Goal: Task Accomplishment & Management: Manage account settings

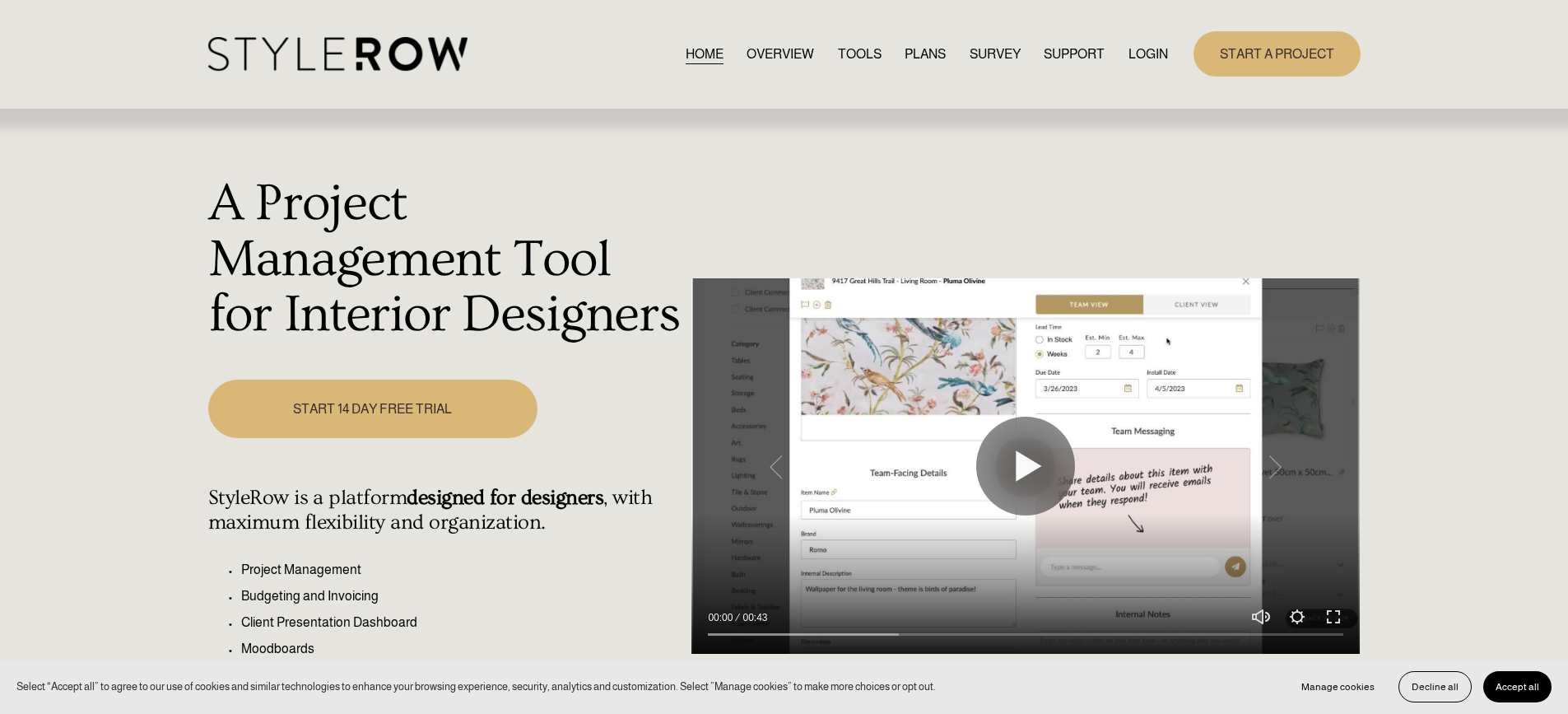
click at [1143, 58] on link "LOGIN" at bounding box center [1148, 54] width 40 height 22
click at [1142, 56] on link "LOGIN" at bounding box center [1148, 54] width 40 height 22
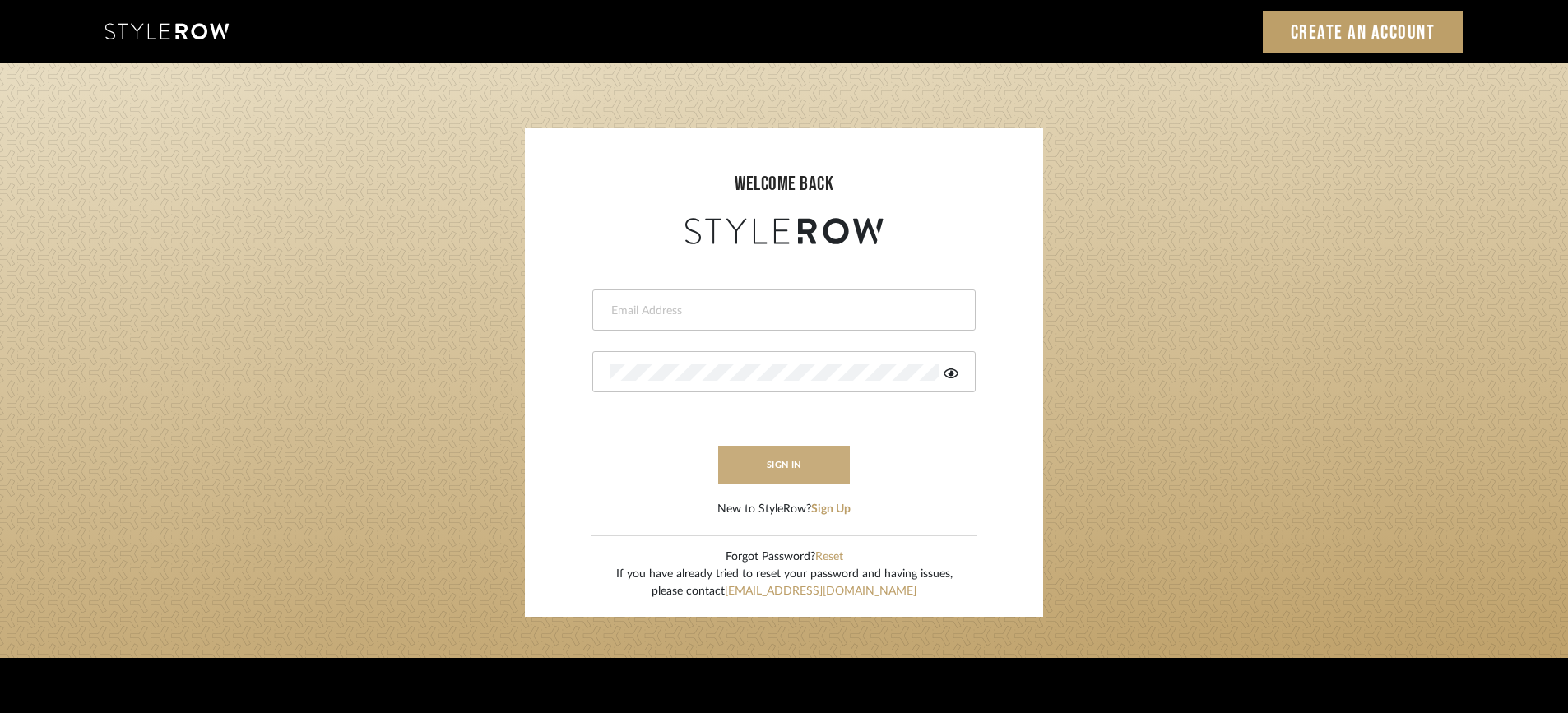
type input "STEWART@PERLALICHI.COM"
click at [771, 465] on button "sign in" at bounding box center [784, 465] width 132 height 39
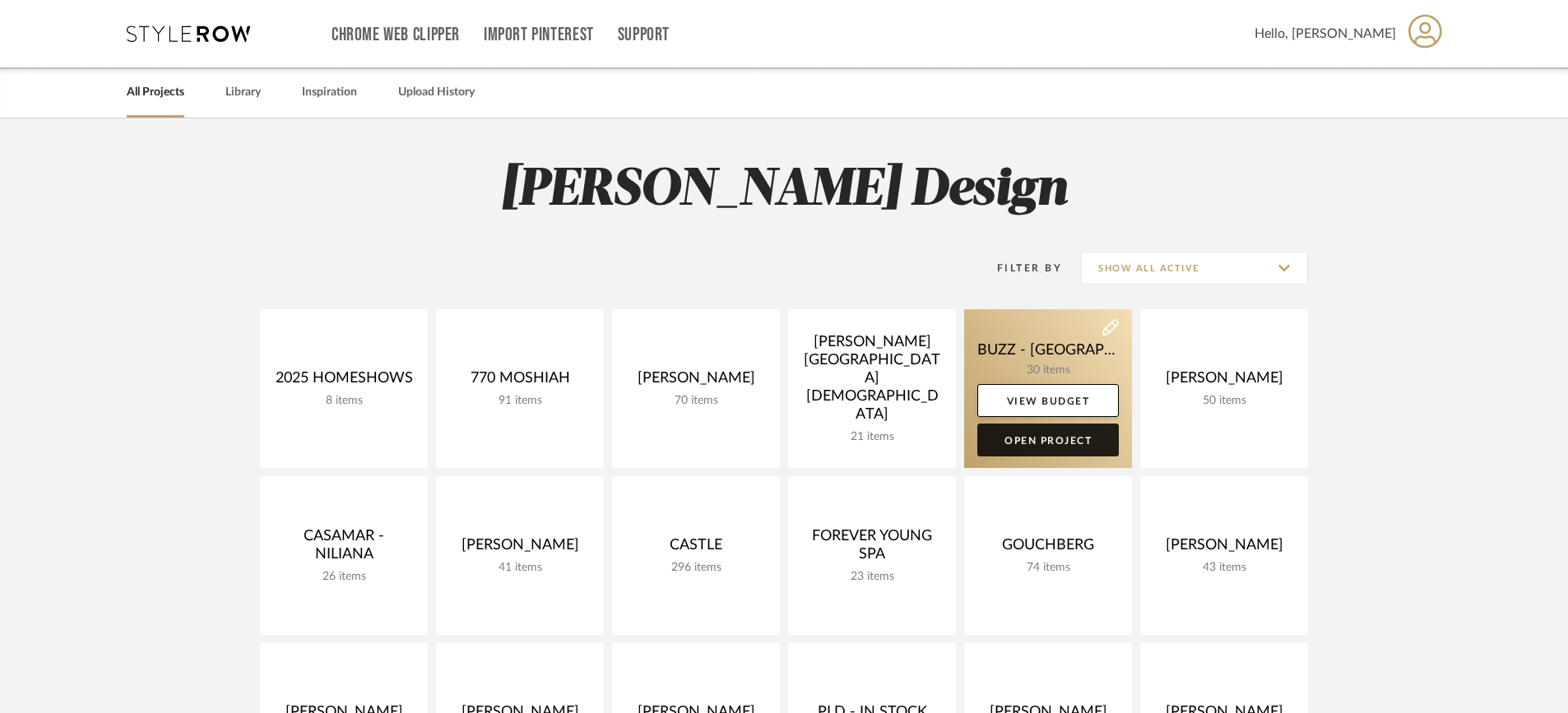
click at [1043, 440] on link "Open Project" at bounding box center [1048, 439] width 141 height 32
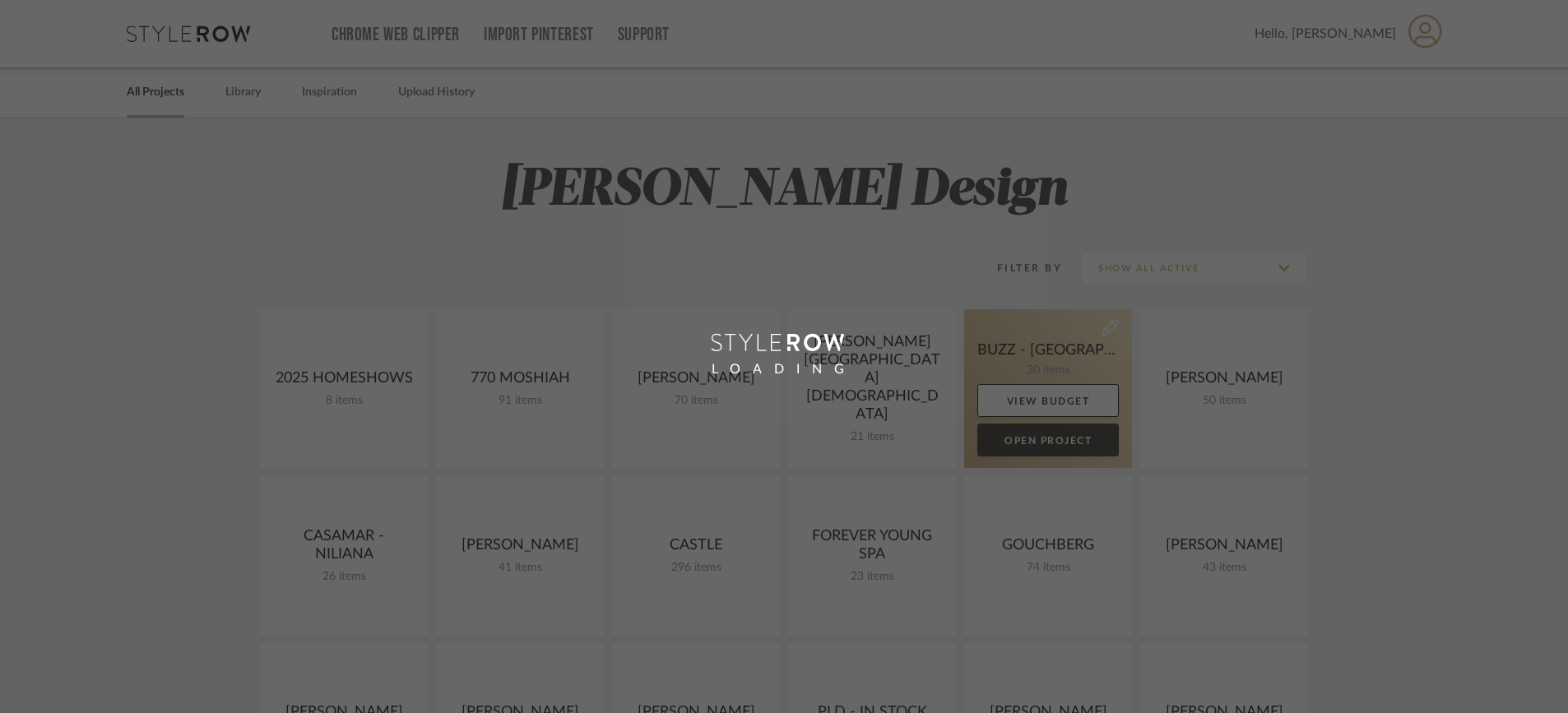
click at [1044, 439] on div "Chrome Web Clipper Import Pinterest Support All Projects Library Inspiration Up…" at bounding box center [784, 666] width 1568 height 1333
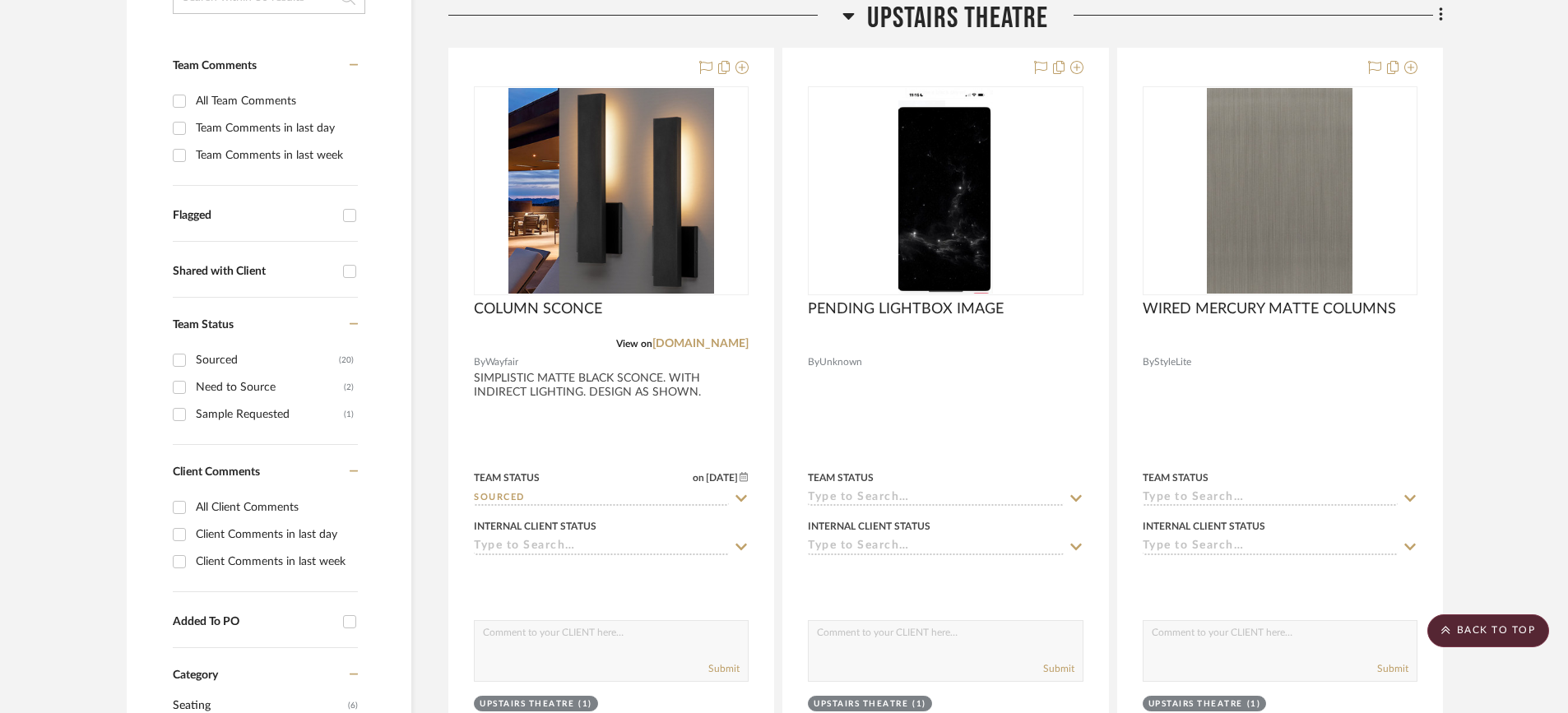
scroll to position [499, 0]
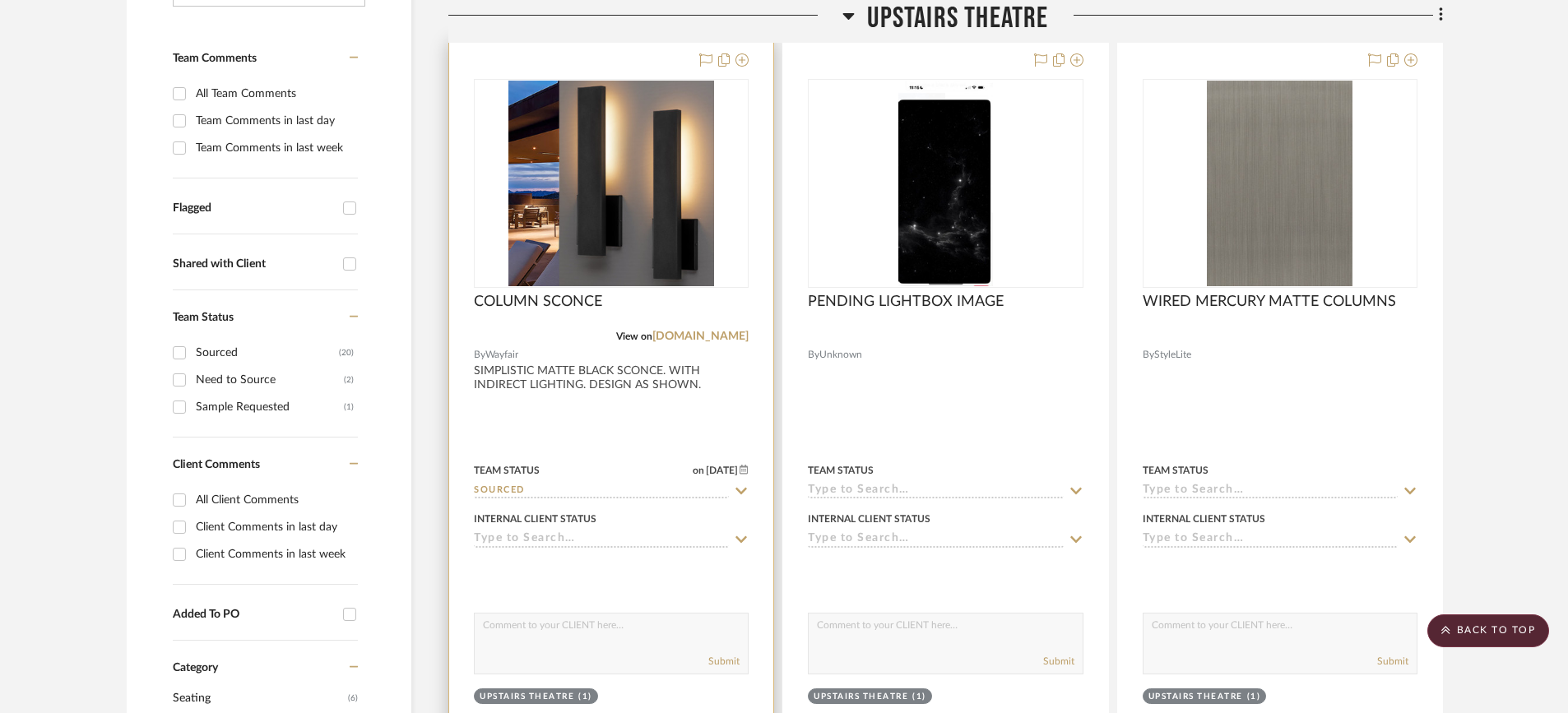
click at [640, 311] on div at bounding box center [611, 401] width 324 height 720
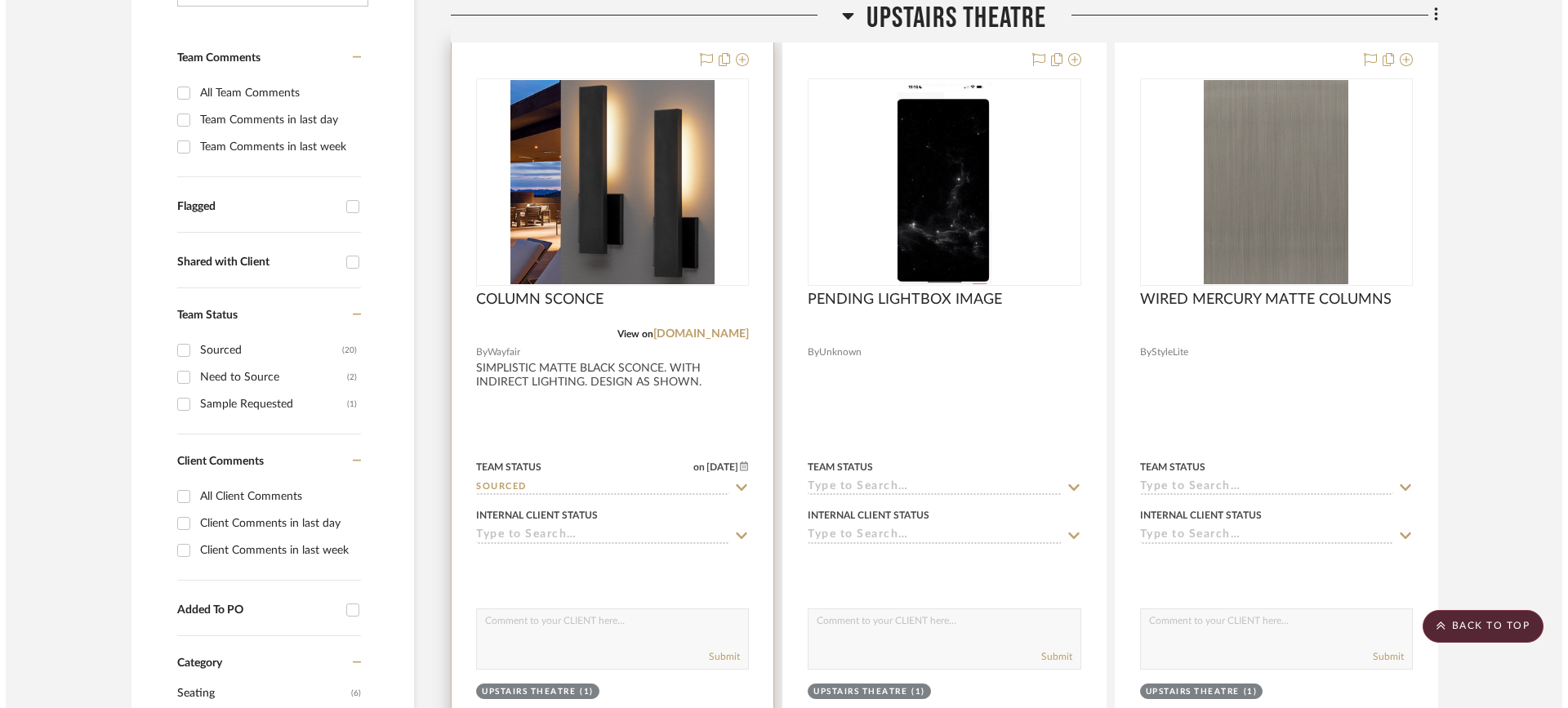
scroll to position [0, 0]
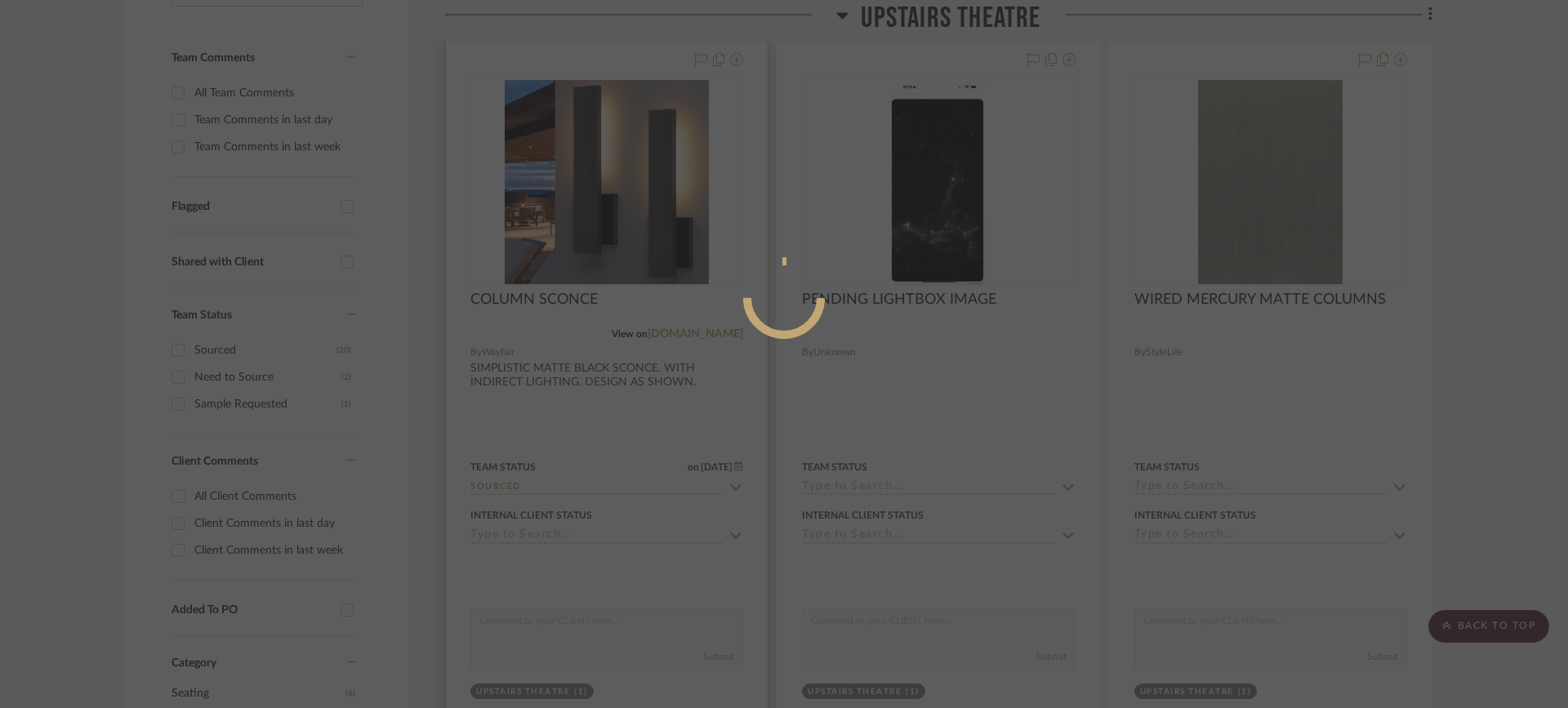
click at [636, 312] on div at bounding box center [784, 354] width 1568 height 708
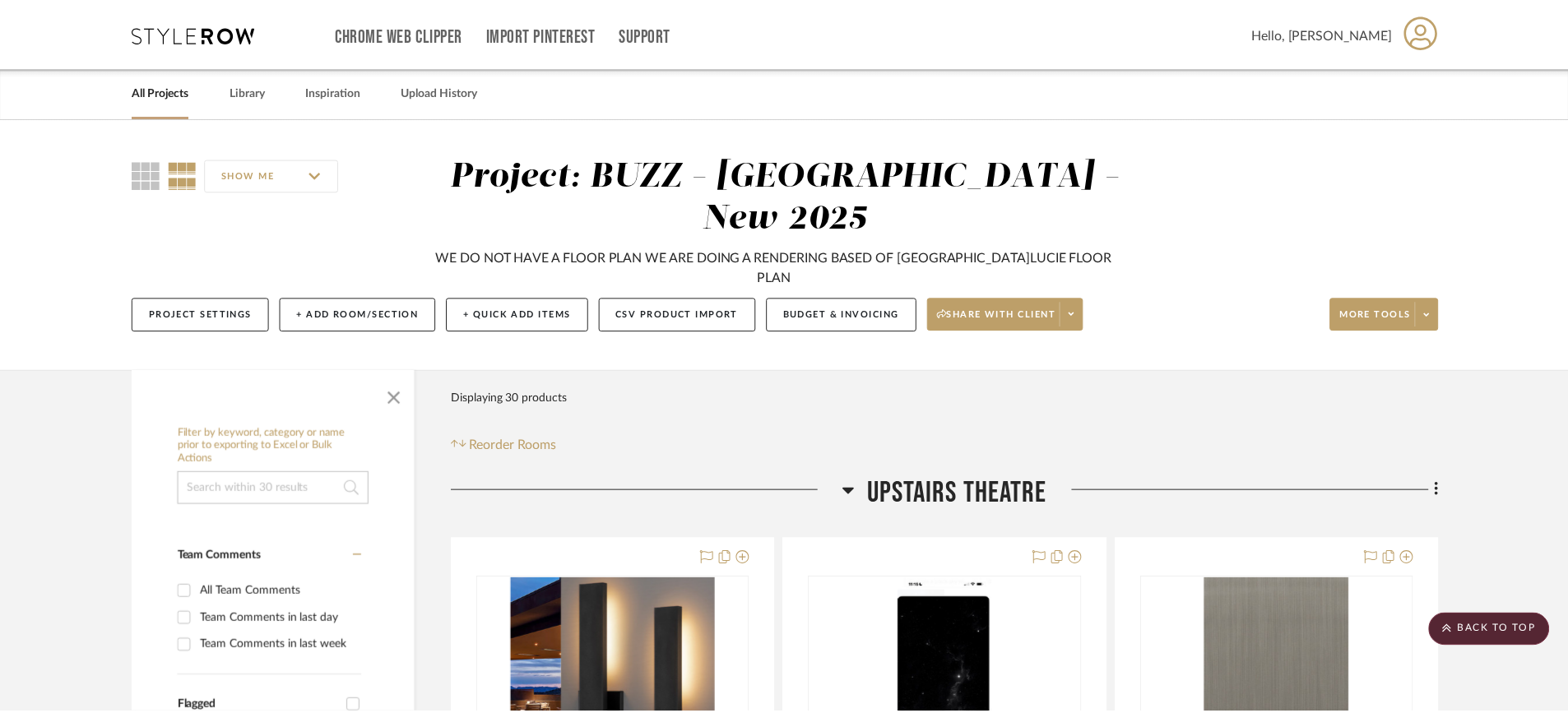
scroll to position [499, 0]
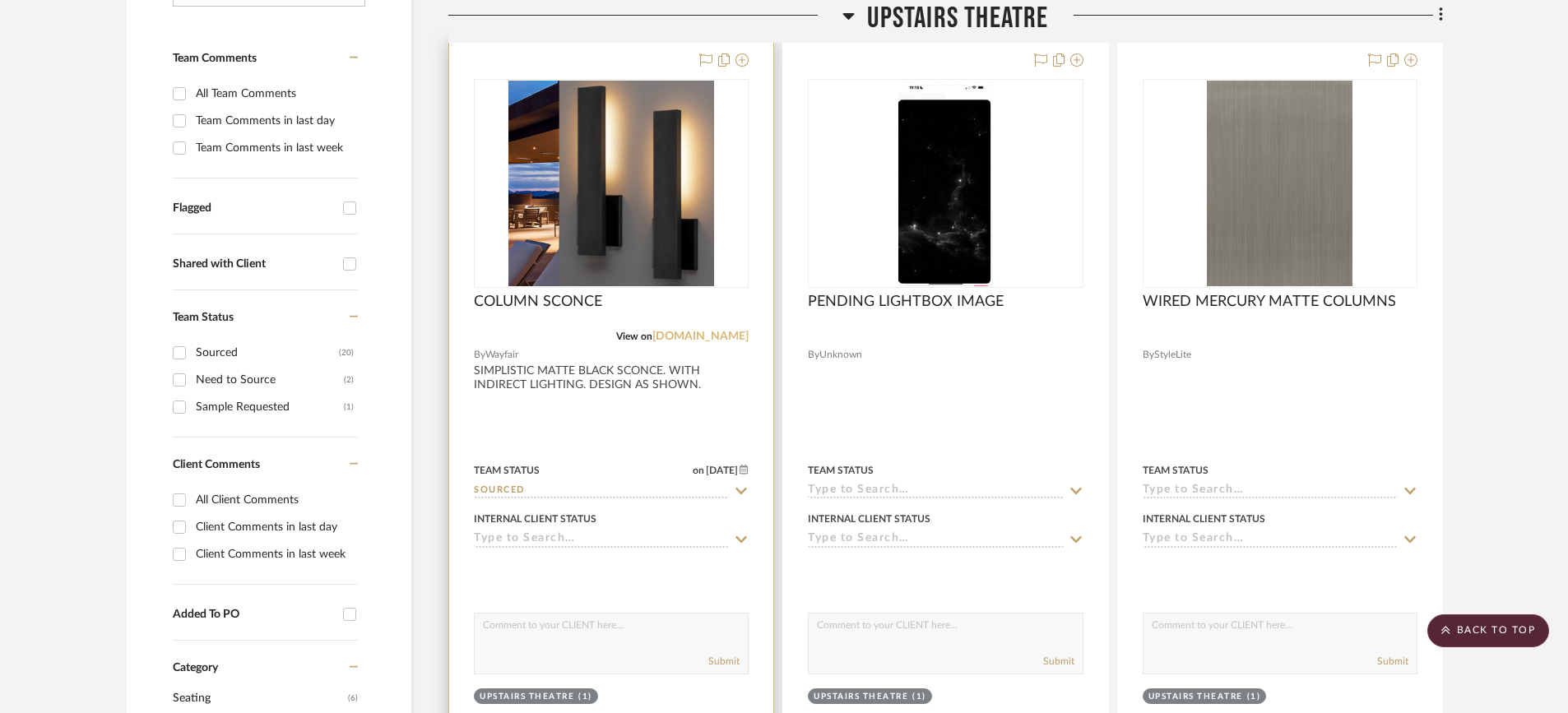
click at [722, 331] on link "wayfair.com" at bounding box center [701, 336] width 97 height 11
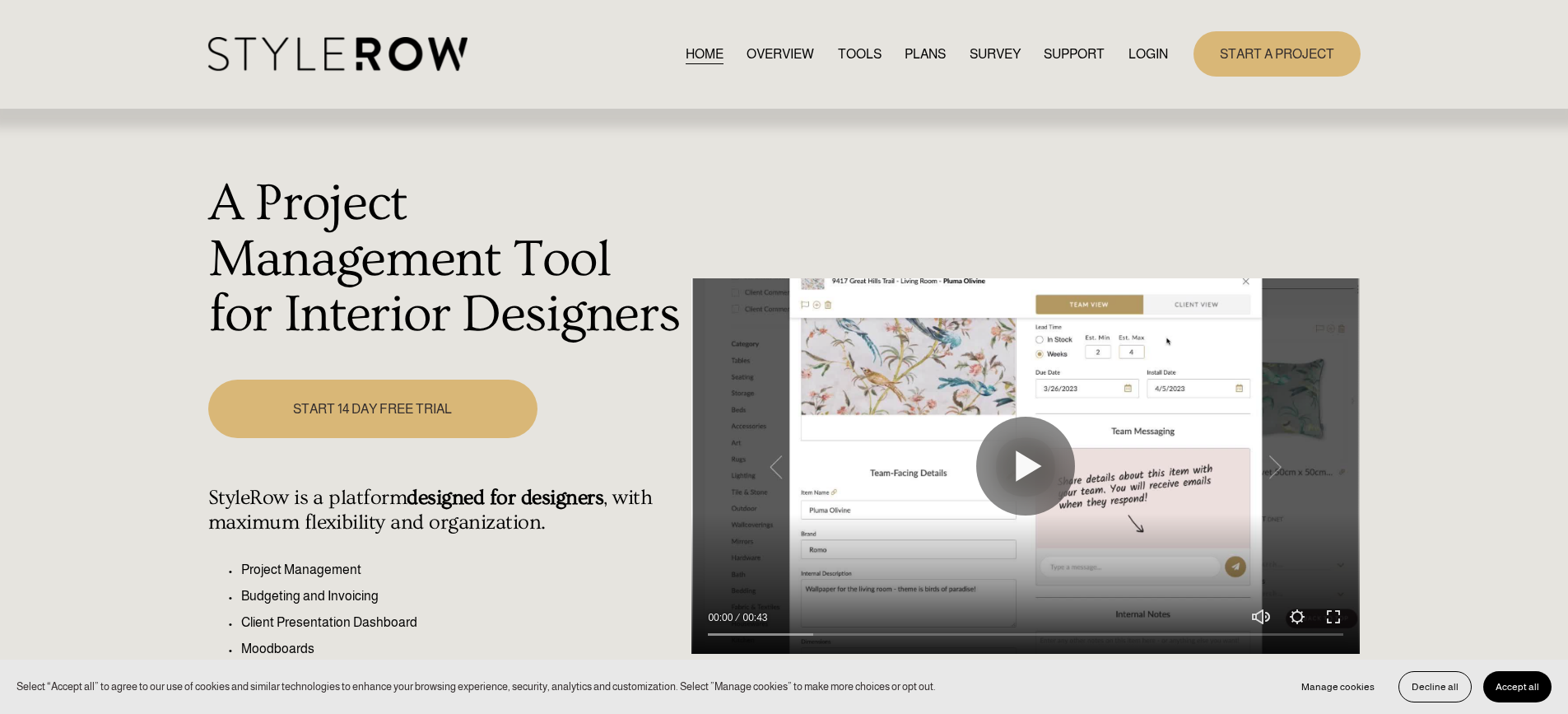
click at [1163, 53] on link "LOGIN" at bounding box center [1148, 54] width 40 height 22
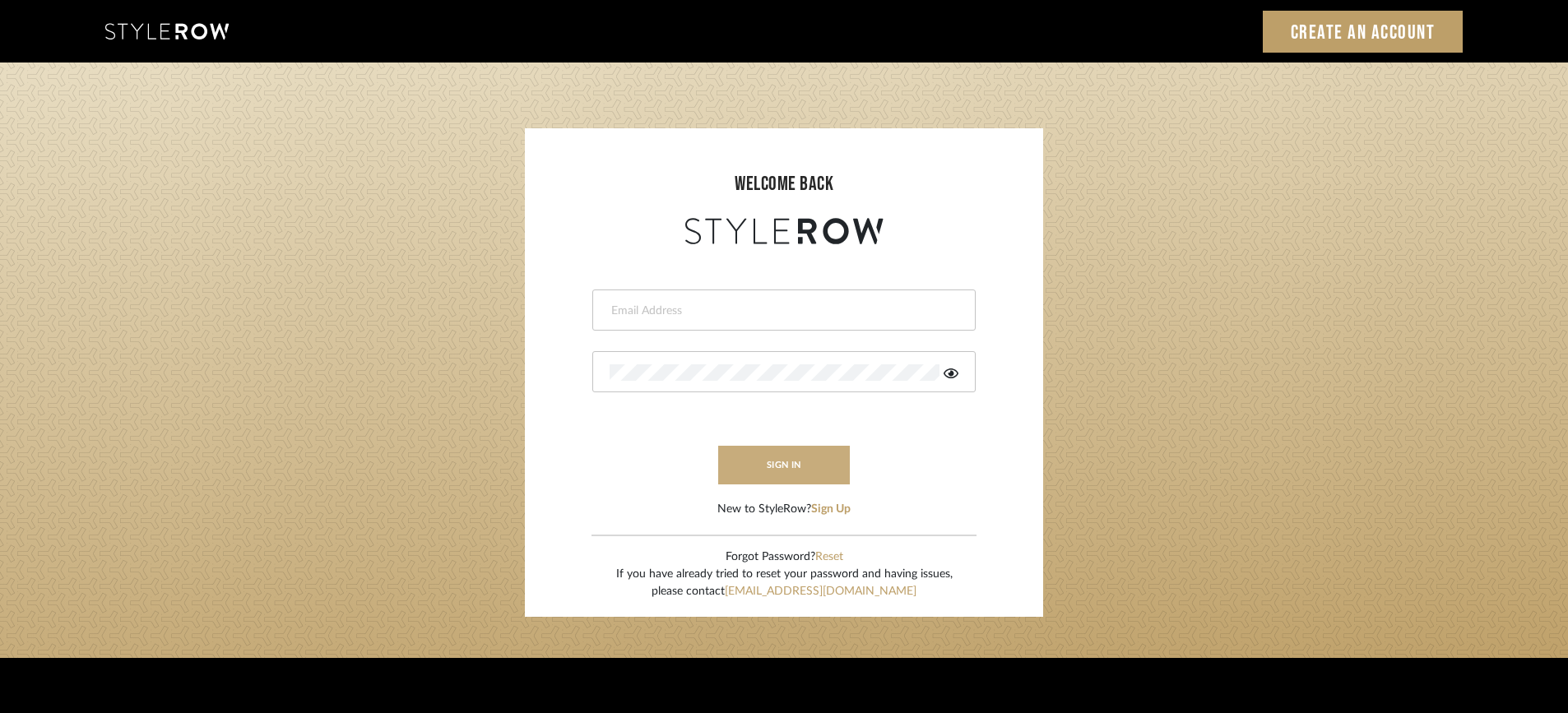
type input "STEWART@PERLALICHI.COM"
click at [792, 463] on button "sign in" at bounding box center [784, 465] width 132 height 39
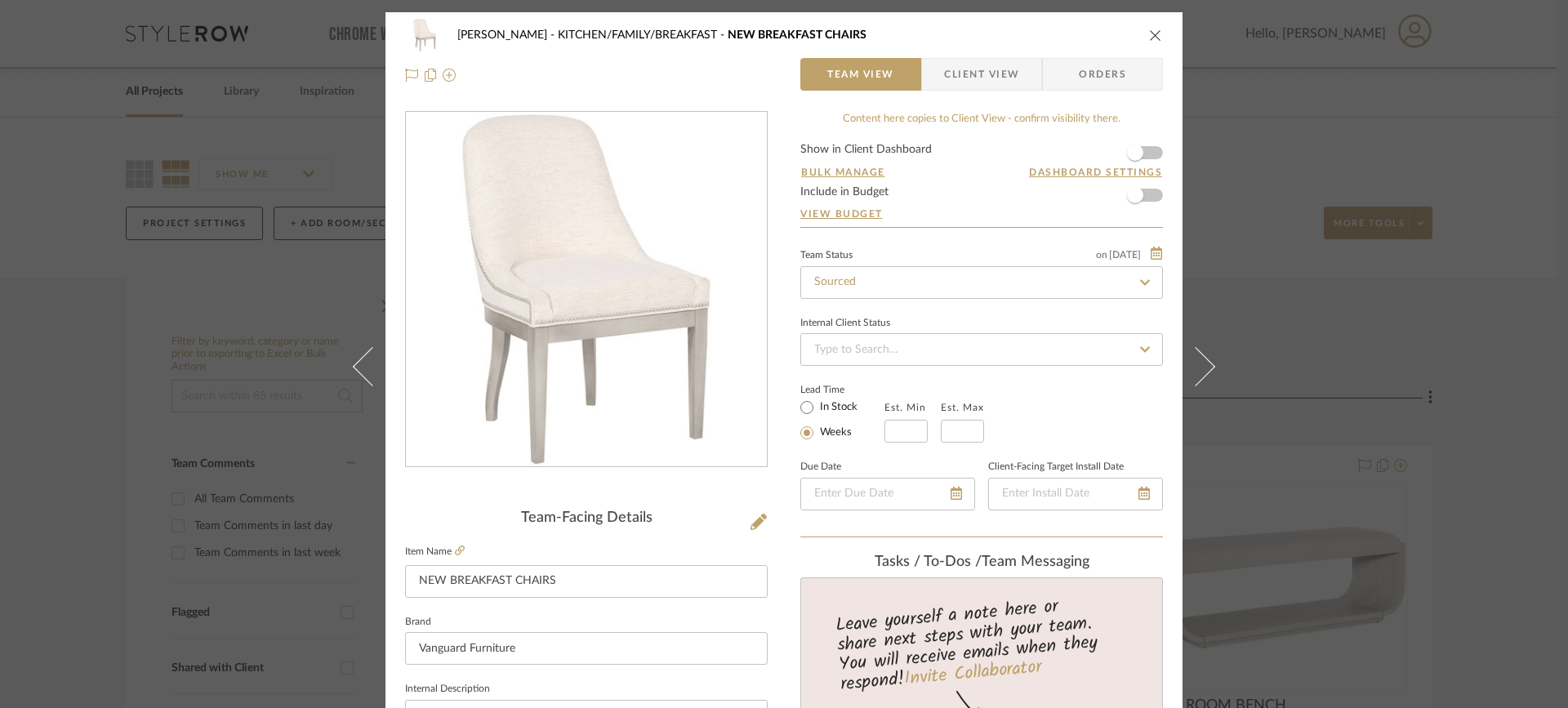
click at [1150, 28] on button "close" at bounding box center [1156, 35] width 15 height 15
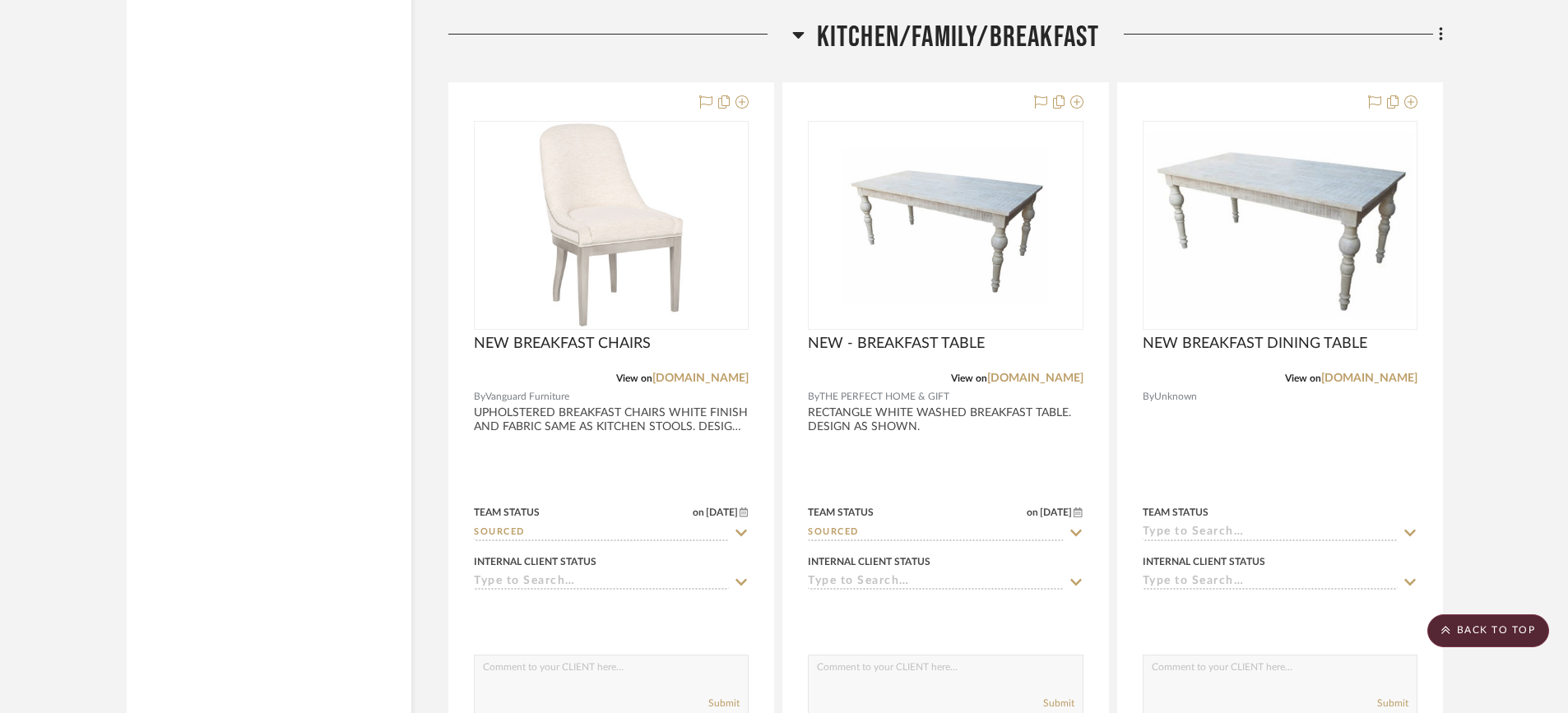
scroll to position [3393, 0]
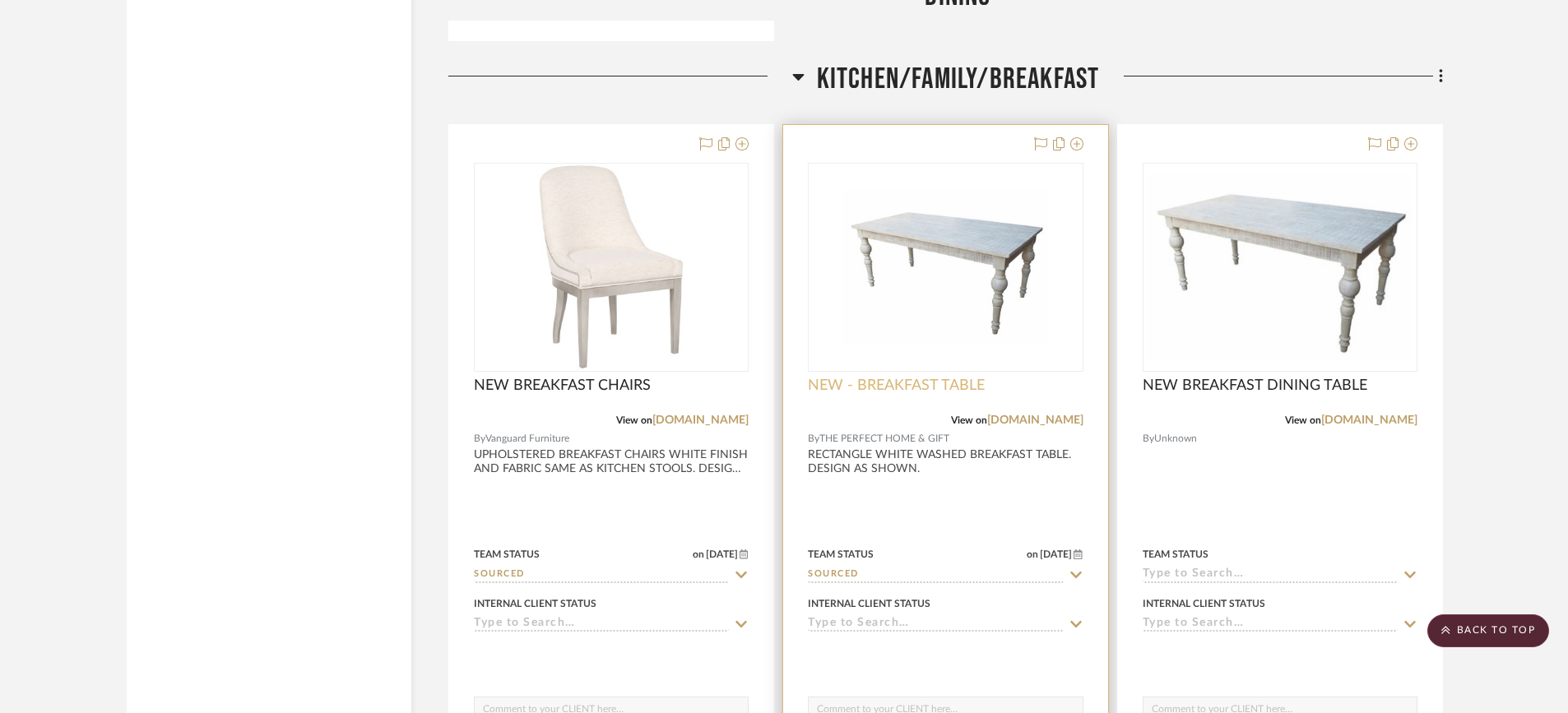
click at [938, 387] on span "NEW - BREAKFAST TABLE" at bounding box center [896, 385] width 177 height 18
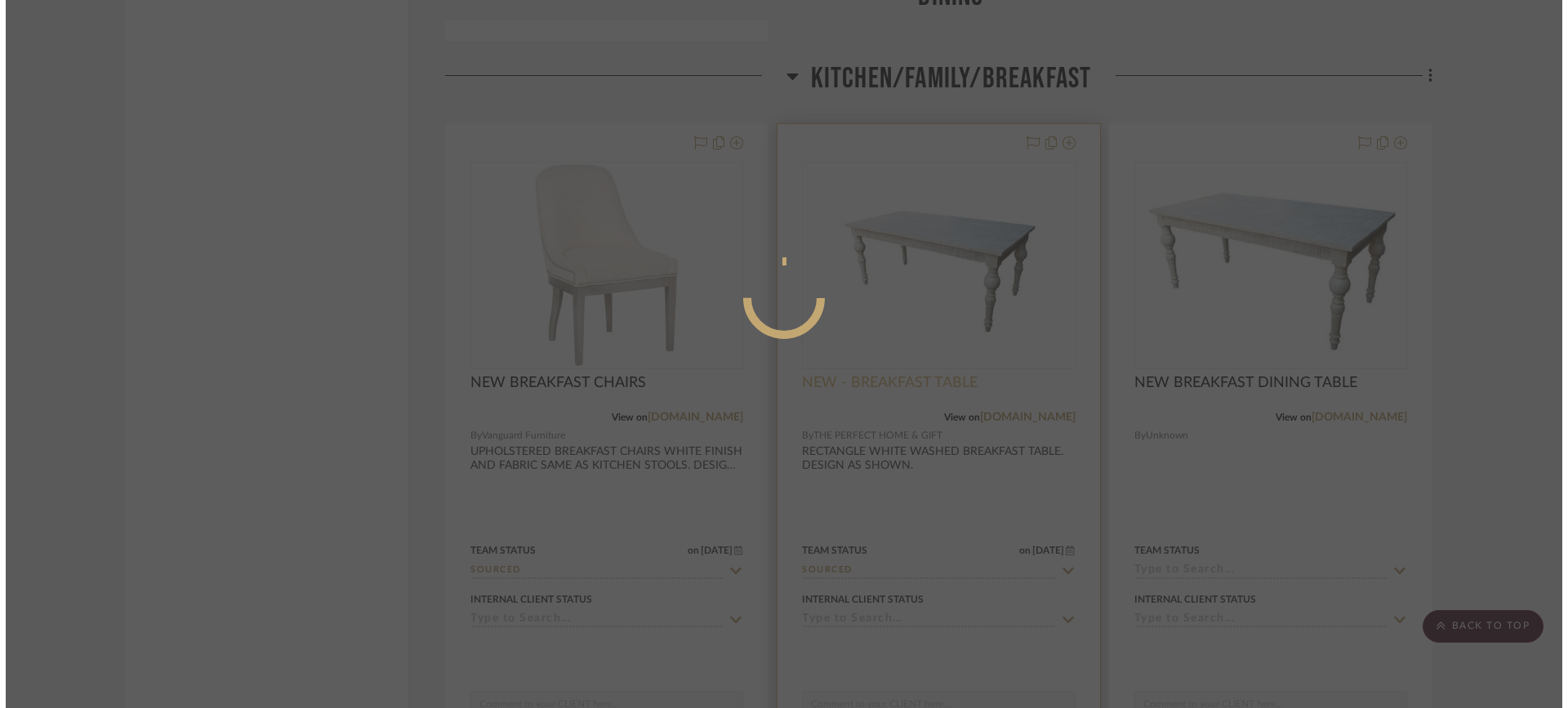
scroll to position [0, 0]
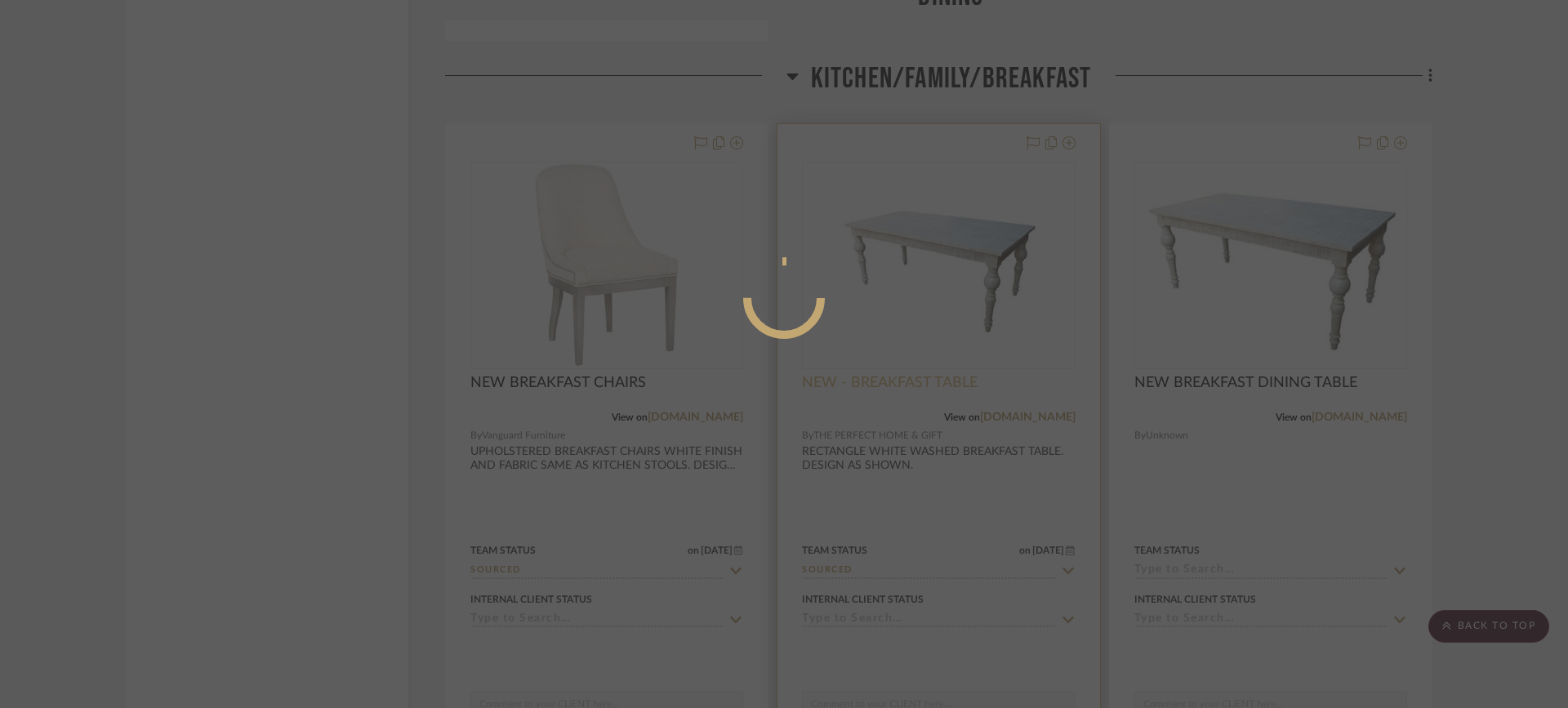
click at [931, 385] on div at bounding box center [784, 354] width 1568 height 708
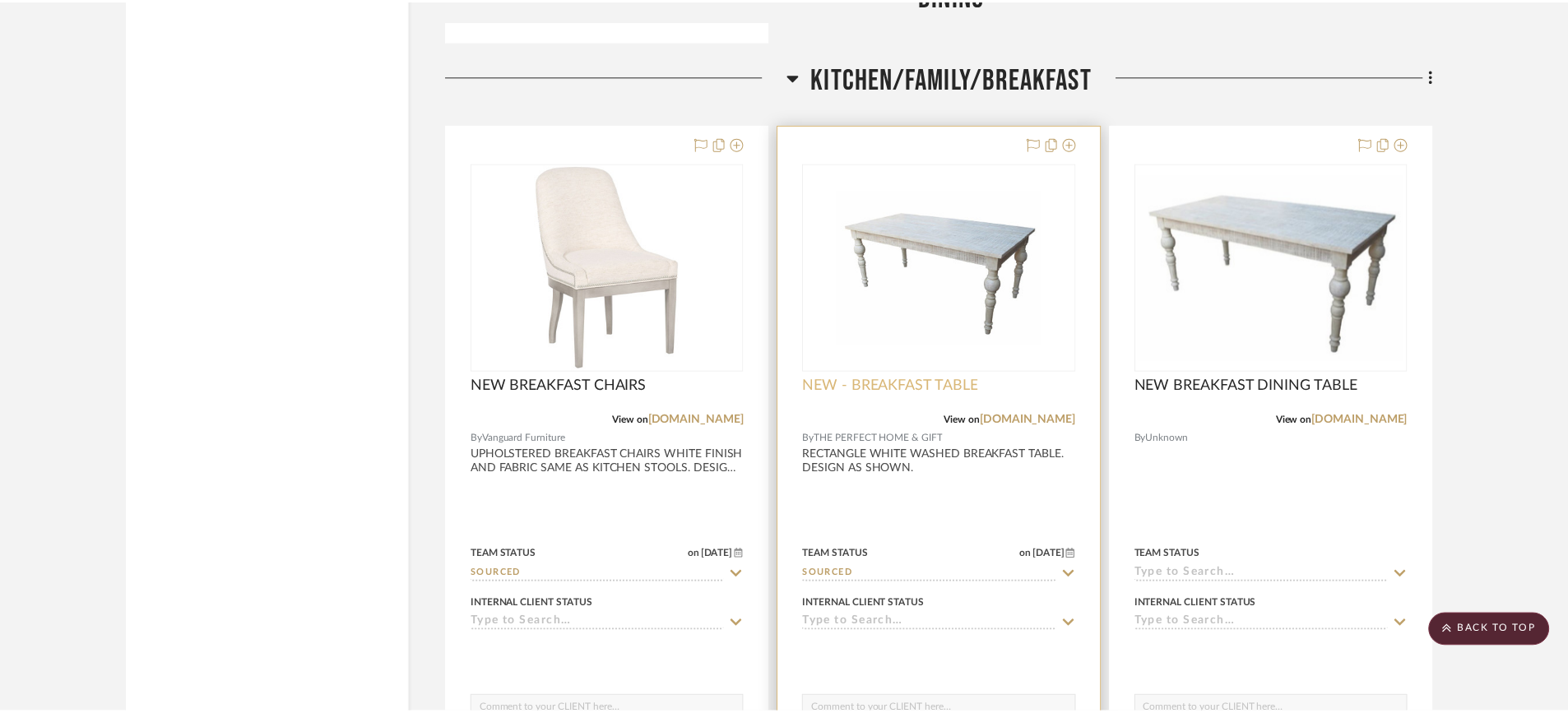
scroll to position [3393, 0]
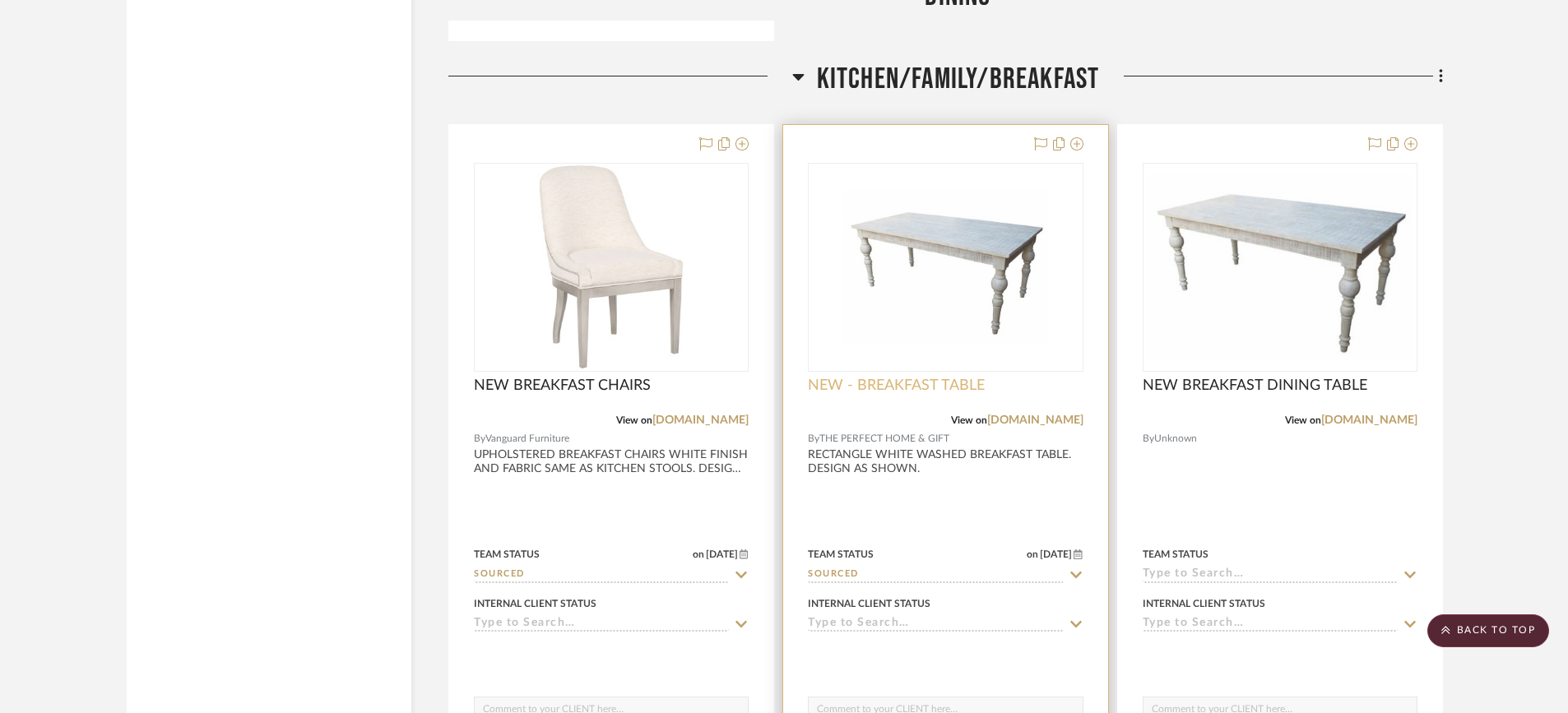
click at [914, 387] on span "NEW - BREAKFAST TABLE" at bounding box center [896, 385] width 177 height 18
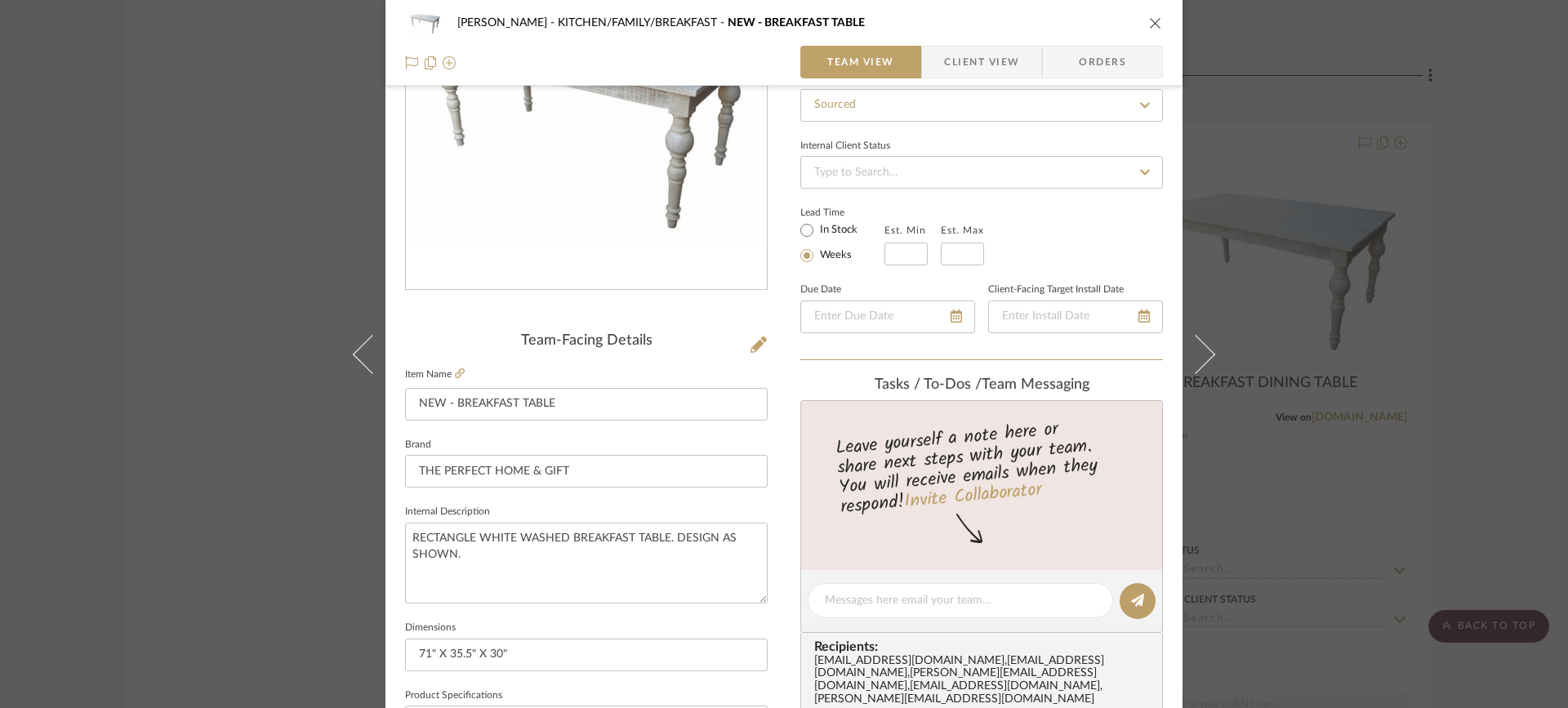
scroll to position [179, 0]
click at [1151, 24] on icon "close" at bounding box center [1156, 23] width 13 height 13
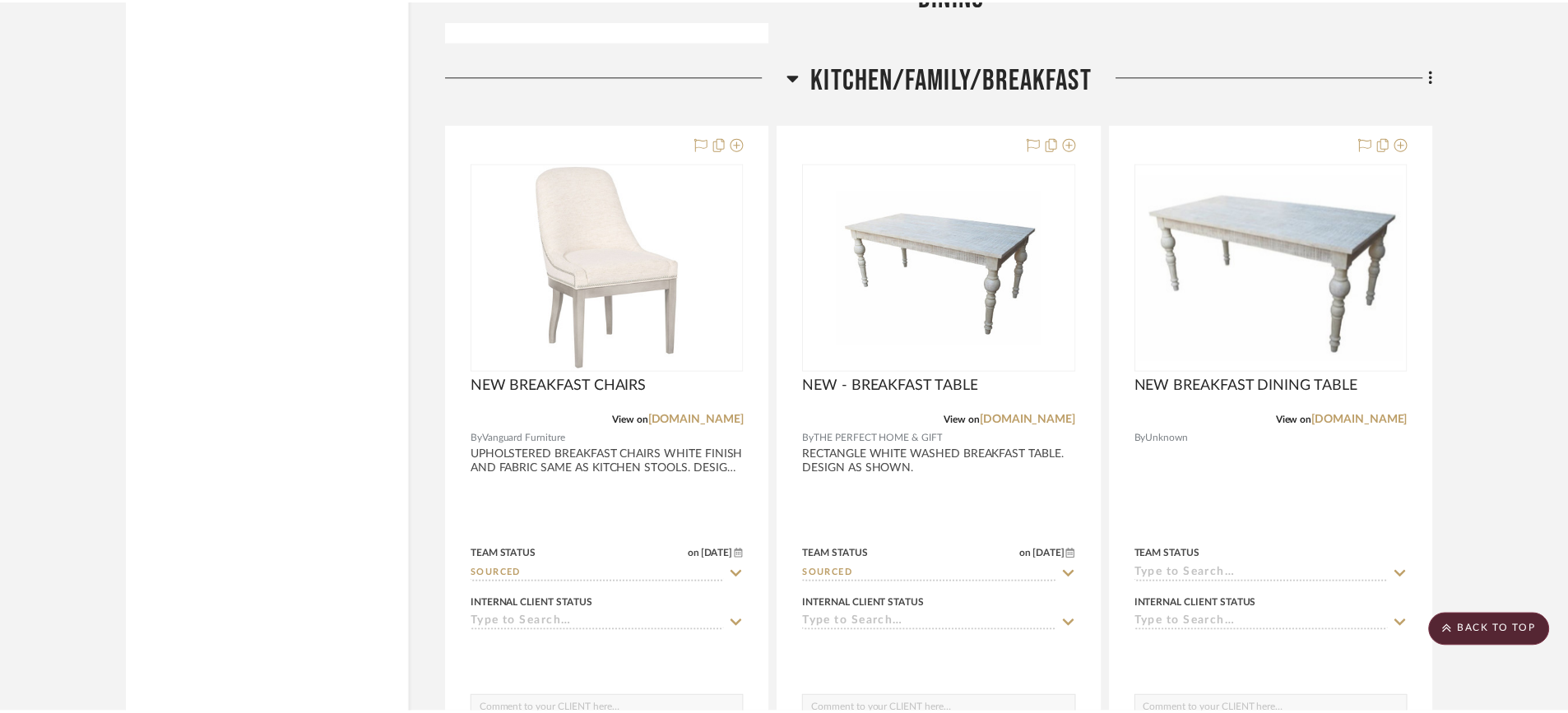
scroll to position [3393, 0]
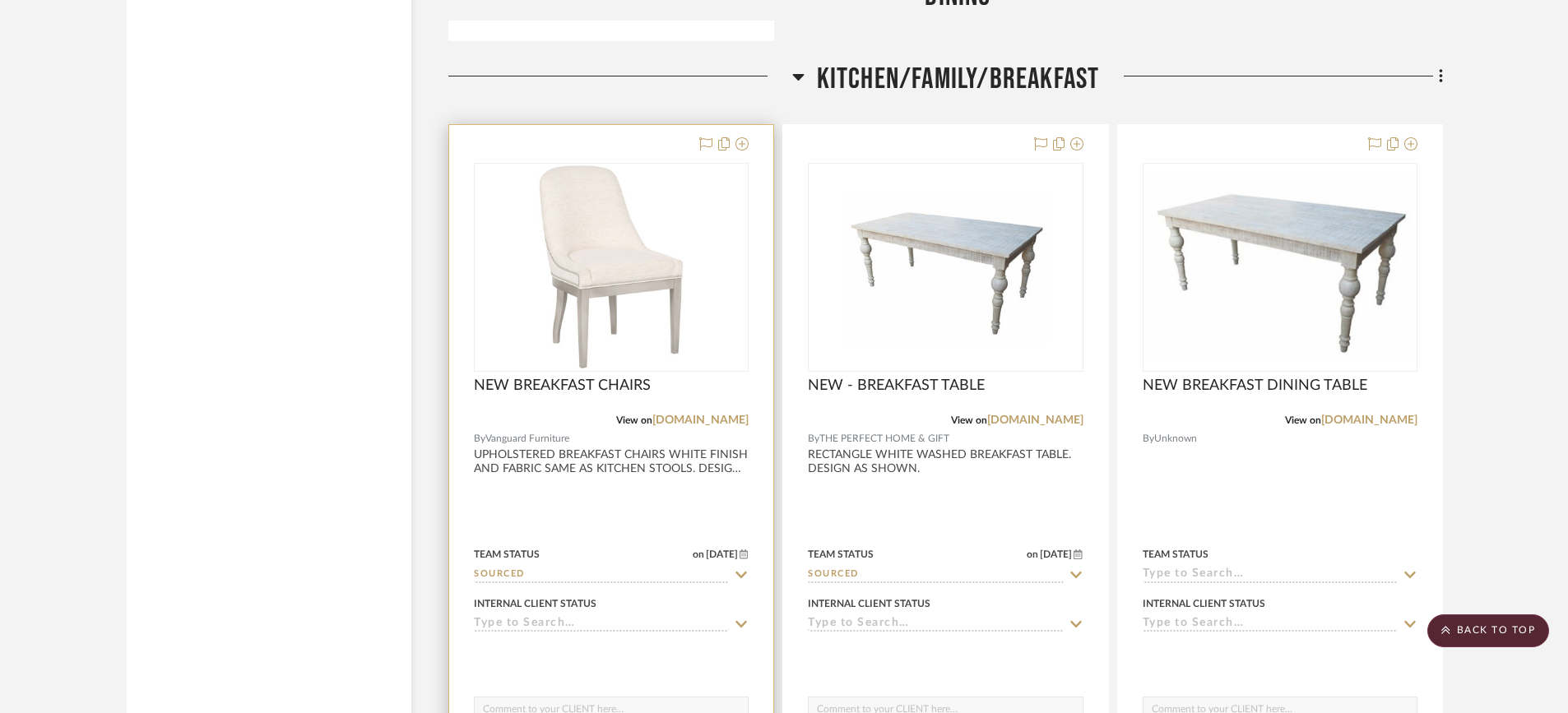
click at [674, 457] on div at bounding box center [611, 485] width 324 height 720
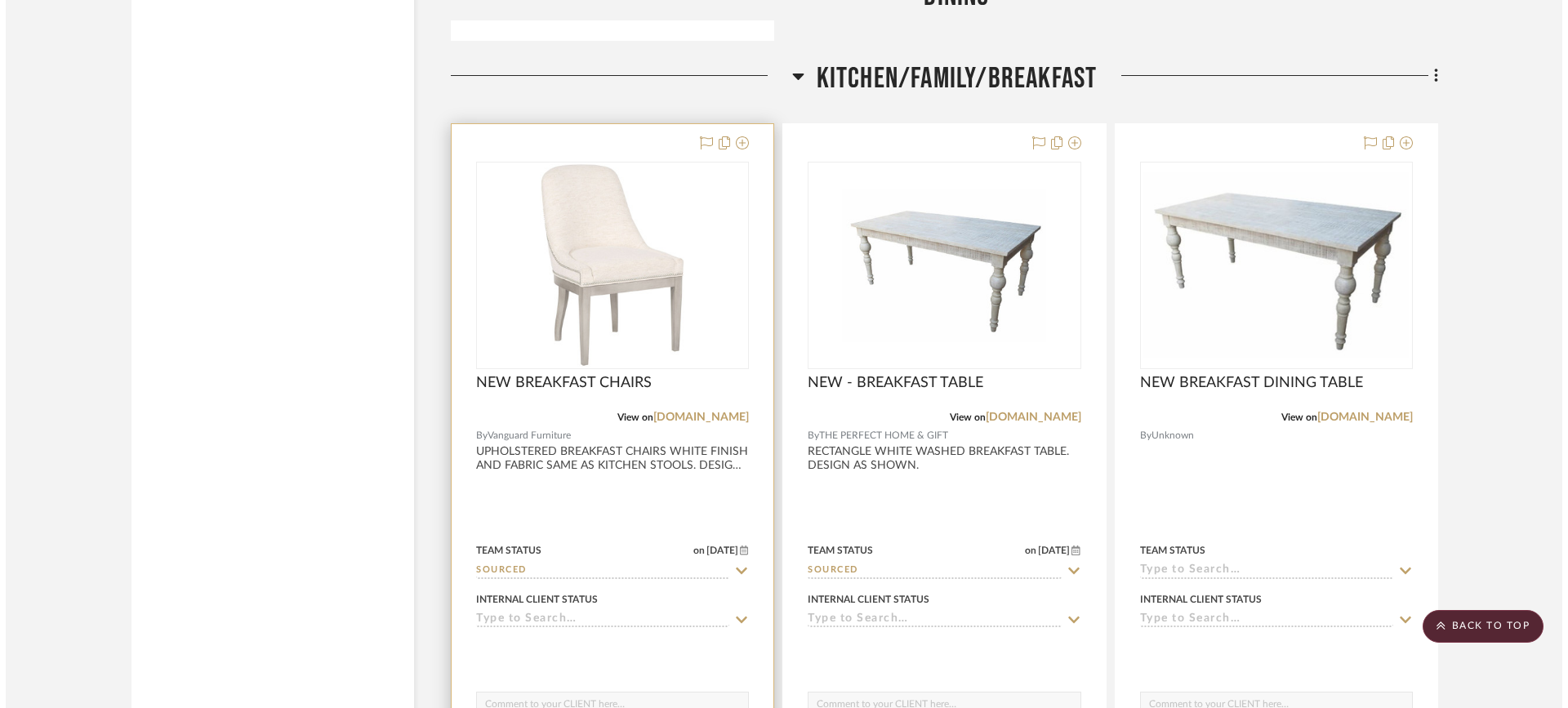
scroll to position [0, 0]
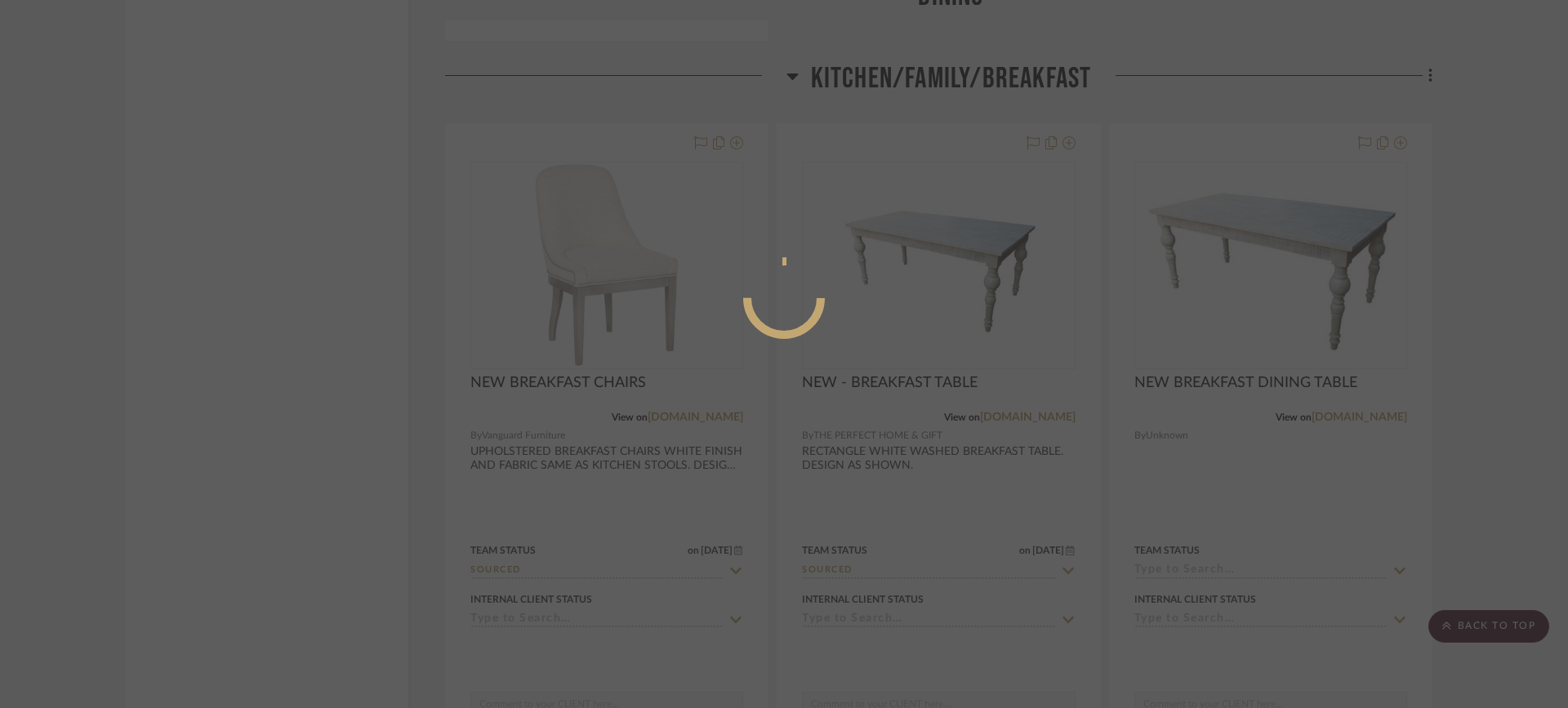
click at [669, 453] on mat-dialog-content at bounding box center [784, 364] width 245 height 703
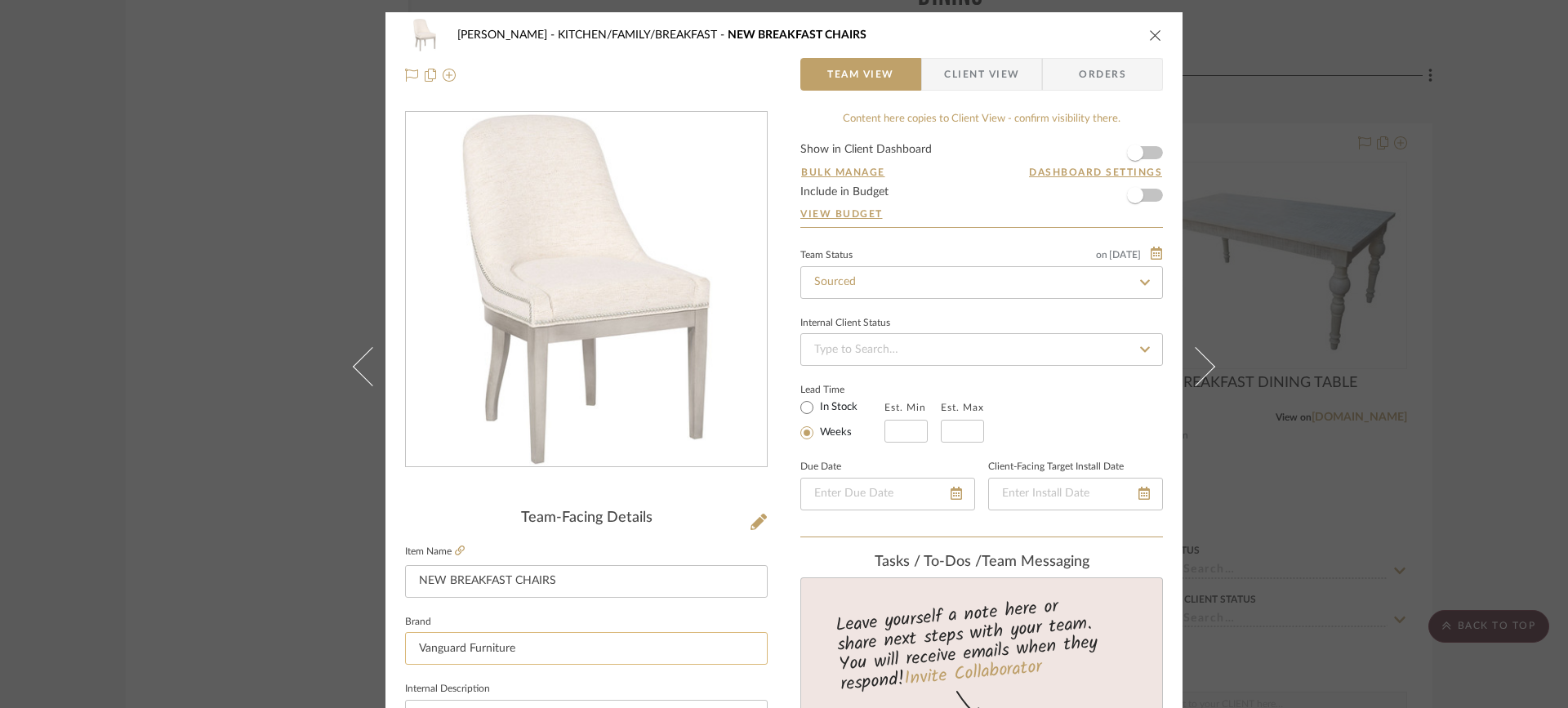
click at [513, 651] on input "Vanguard Furniture" at bounding box center [587, 648] width 363 height 32
click at [598, 648] on input "Vanguard Furniture" at bounding box center [587, 648] width 363 height 32
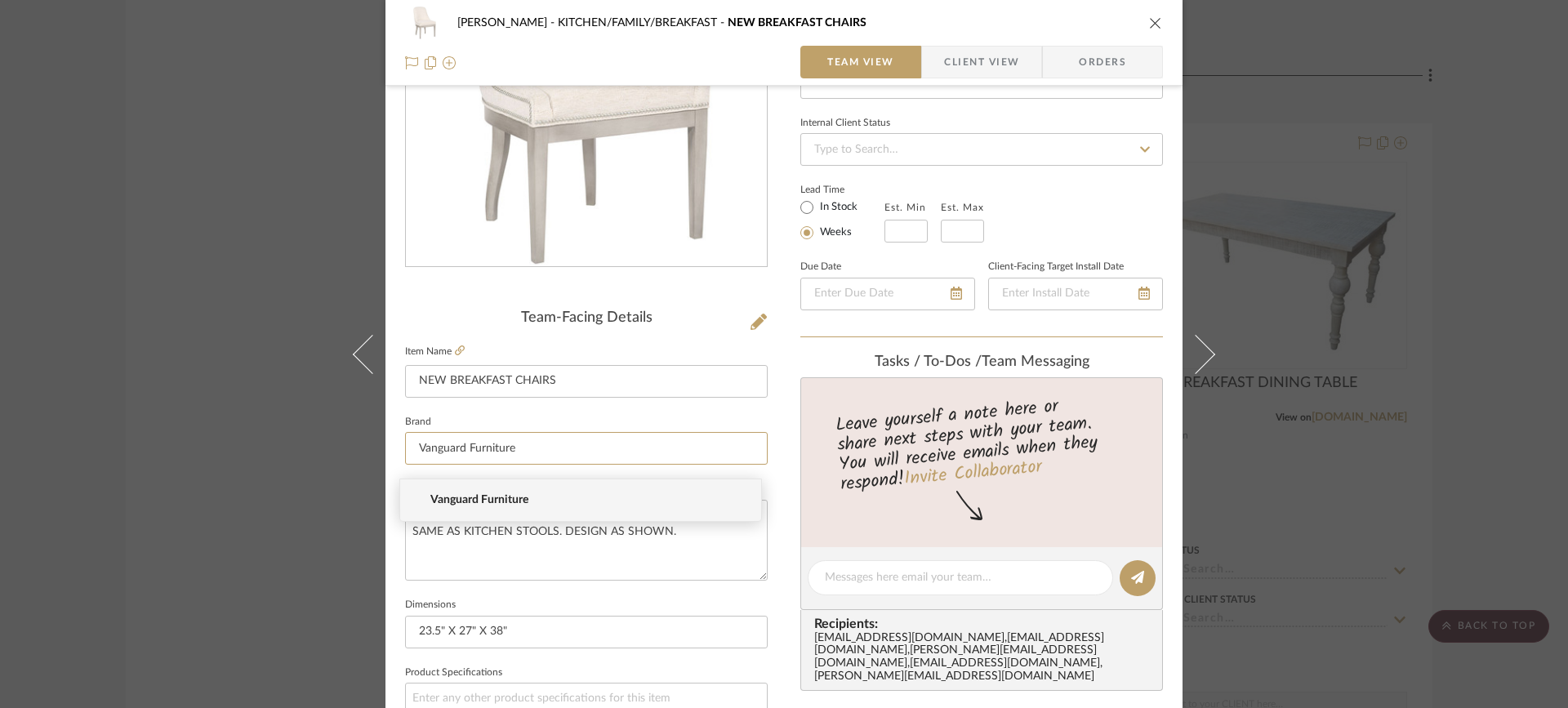
scroll to position [201, 0]
click at [626, 593] on fieldset "Dimensions 23.5" X 27" X 38"" at bounding box center [587, 619] width 363 height 55
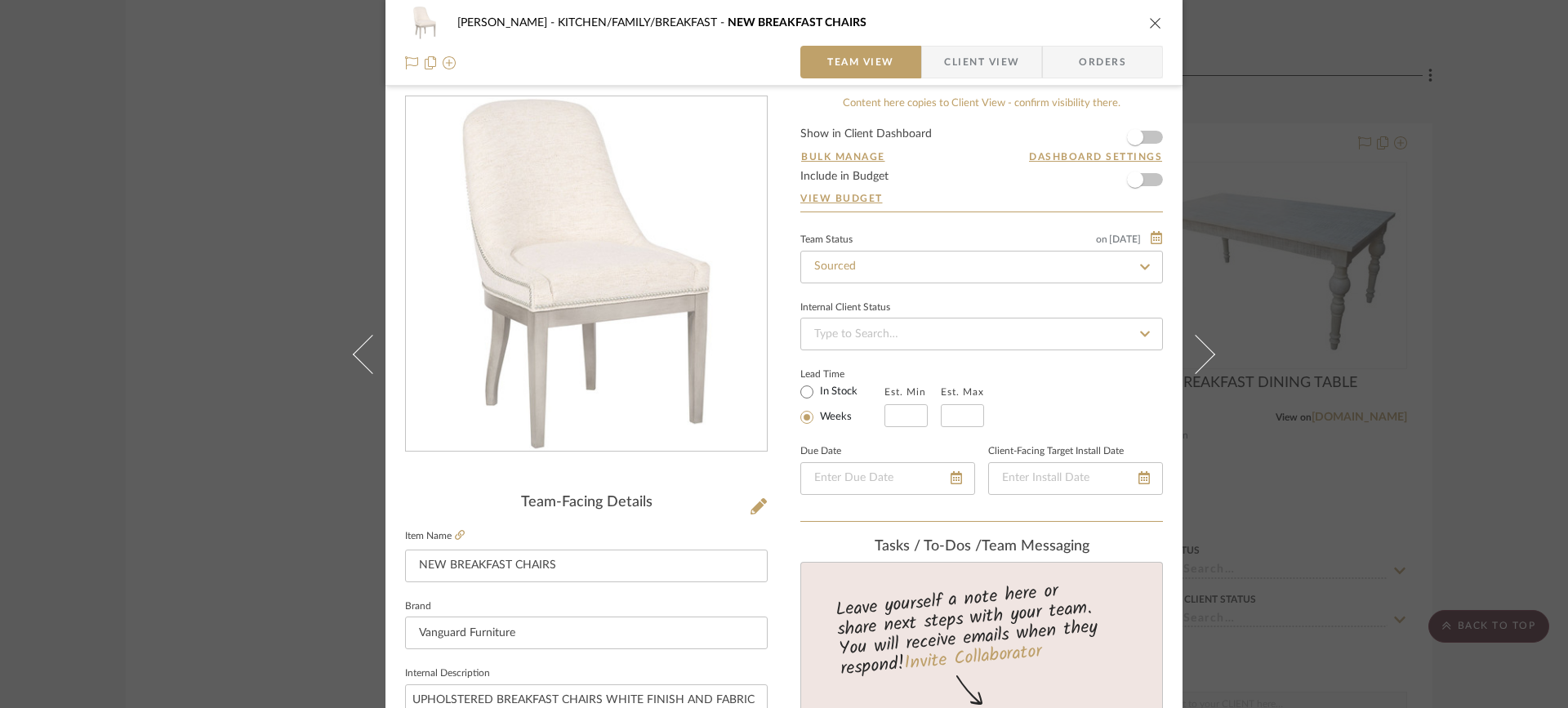
scroll to position [0, 0]
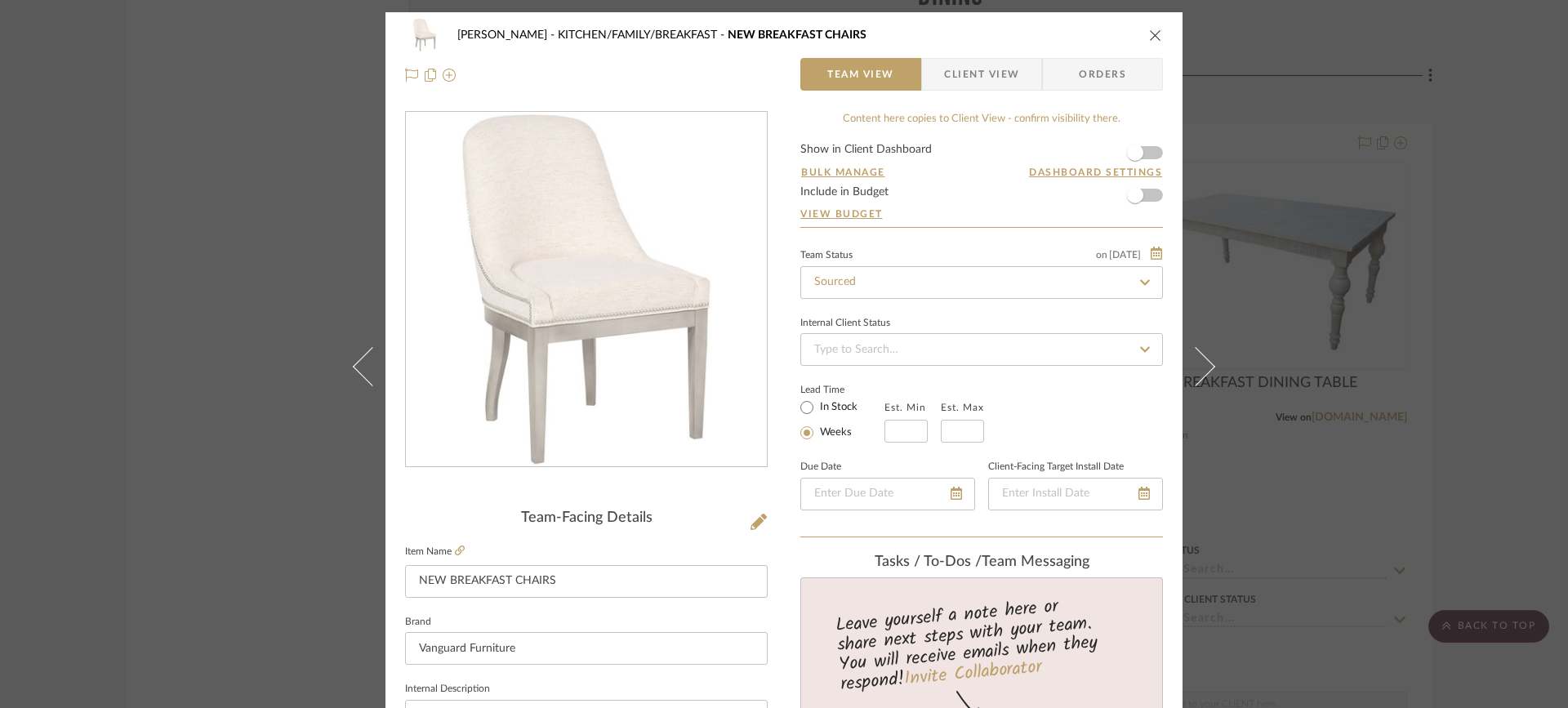
drag, startPoint x: 1137, startPoint y: 32, endPoint x: 1154, endPoint y: 32, distance: 17.0
click at [1142, 32] on div "BARRY KITCHEN/FAMILY/BREAKFAST NEW BREAKFAST CHAIRS" at bounding box center [784, 35] width 758 height 32
click at [1154, 32] on icon "close" at bounding box center [1156, 35] width 13 height 13
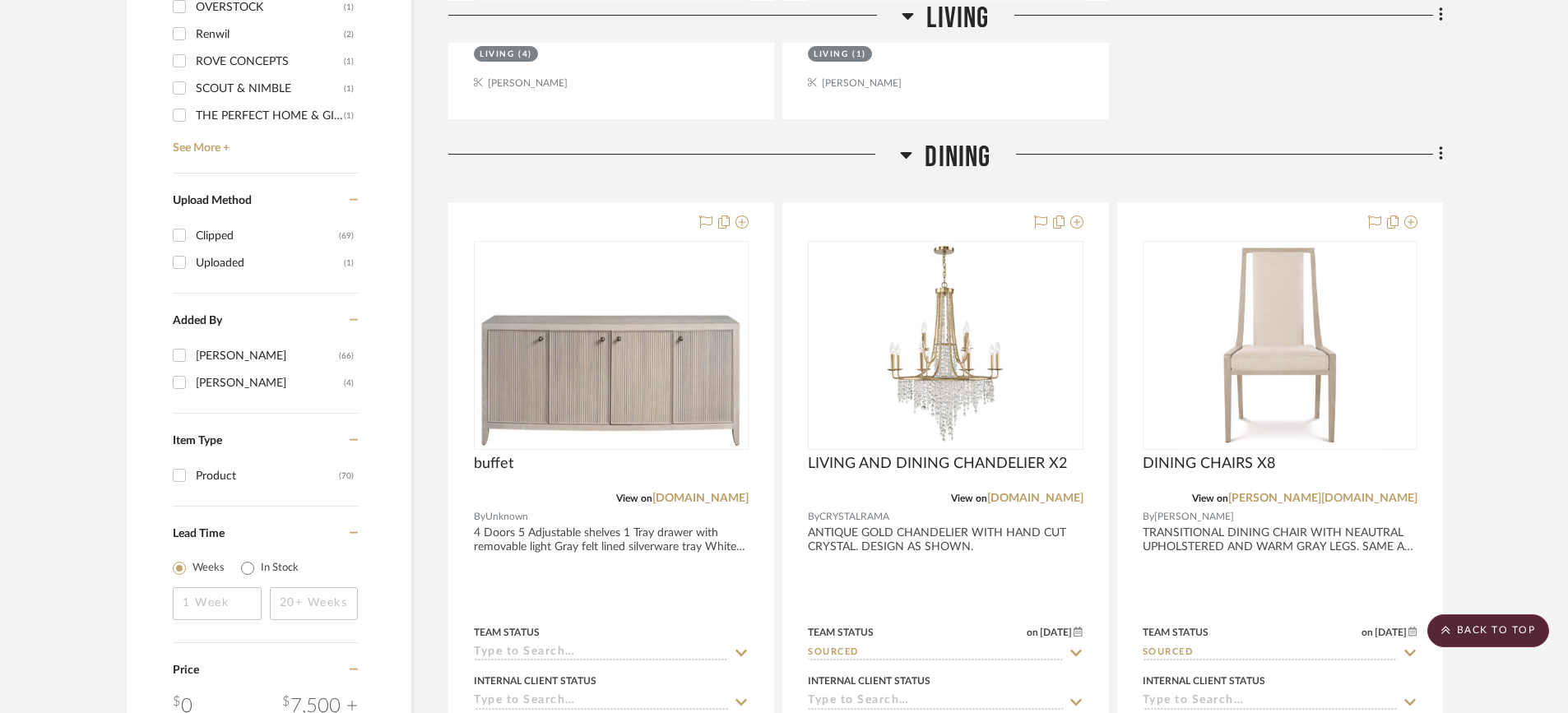
scroll to position [1760, 0]
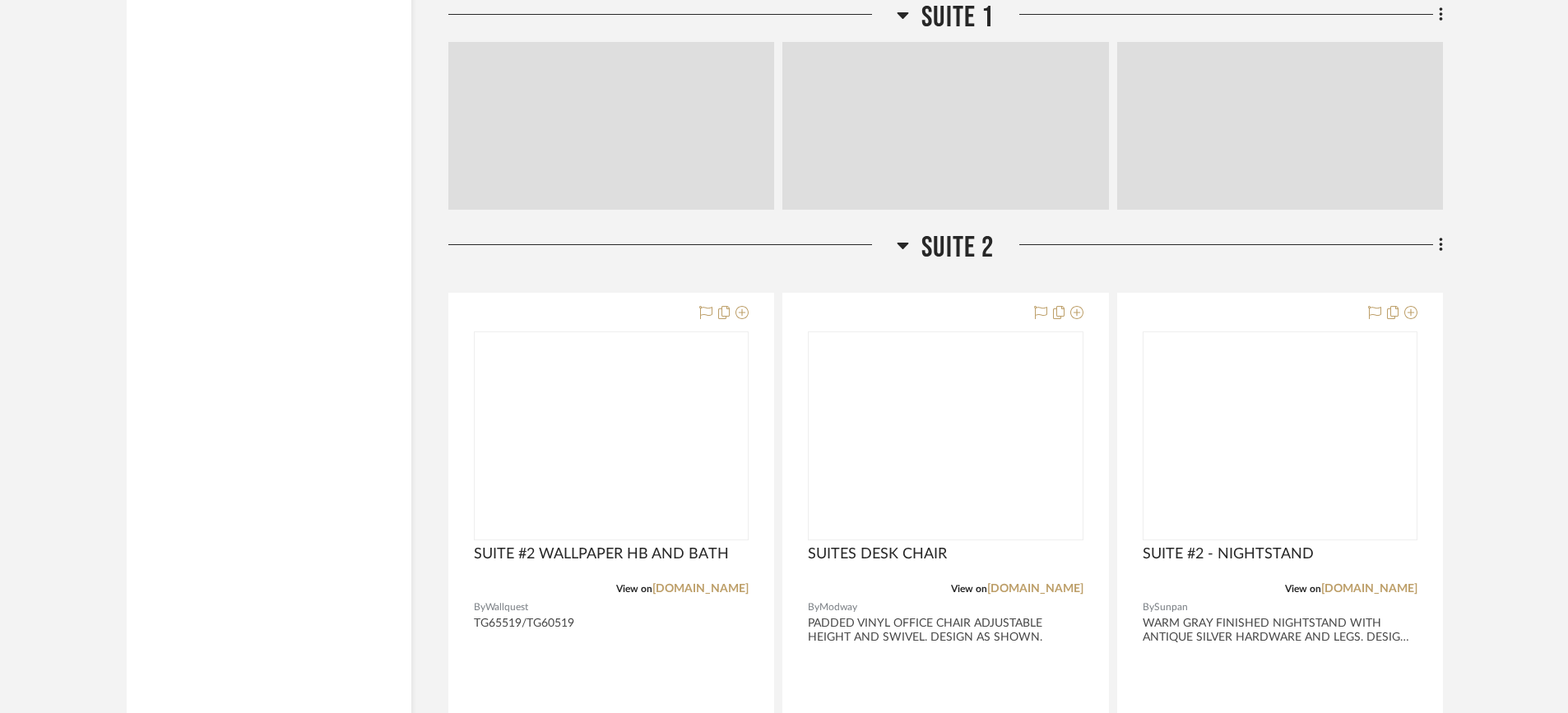
scroll to position [5139, 0]
